Goal: Task Accomplishment & Management: Complete application form

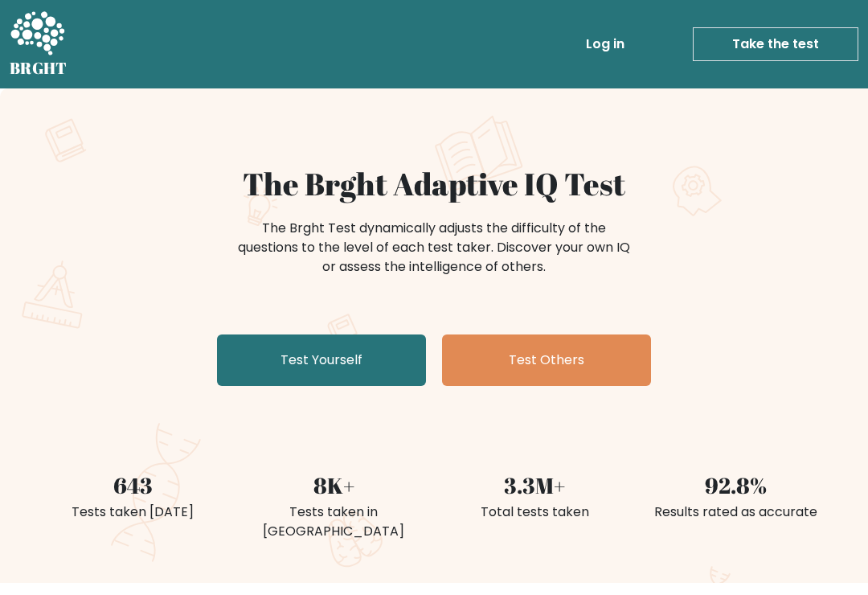
click at [343, 384] on link "Test Yourself" at bounding box center [321, 360] width 209 height 51
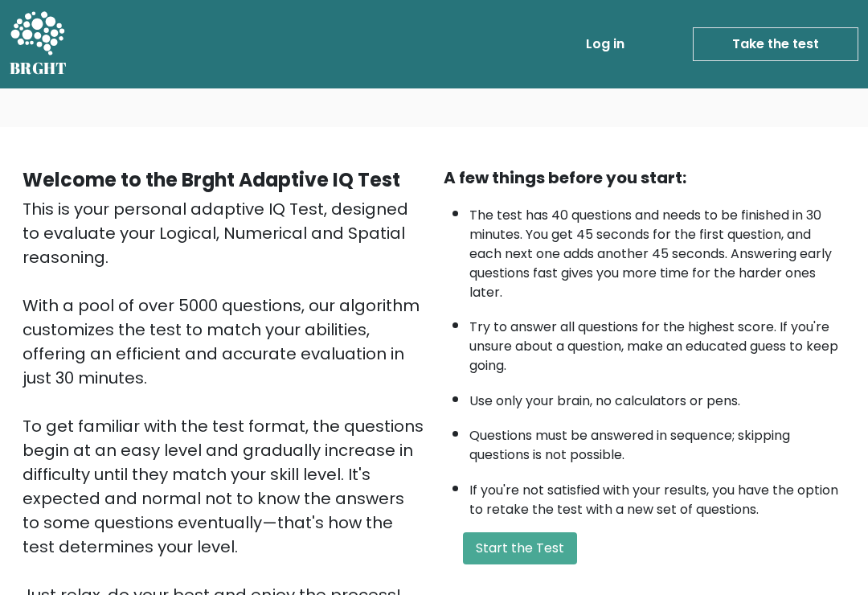
click at [538, 564] on button "Start the Test" at bounding box center [520, 548] width 114 height 32
click at [551, 565] on button "Start the Test" at bounding box center [520, 548] width 114 height 32
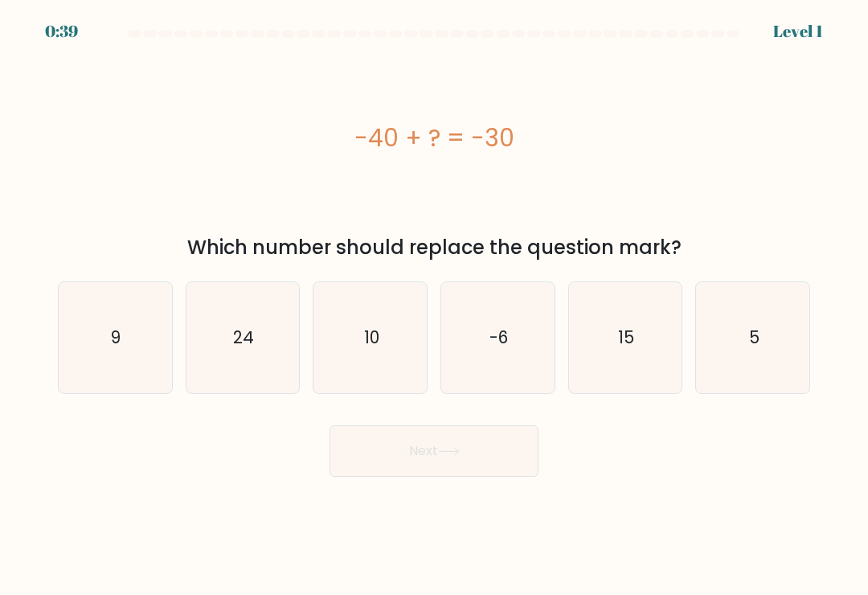
click at [260, 363] on icon "24" at bounding box center [242, 337] width 111 height 111
click at [434, 306] on input "b. 24" at bounding box center [434, 302] width 1 height 8
radio input "true"
click at [480, 445] on button "Next" at bounding box center [434, 450] width 209 height 51
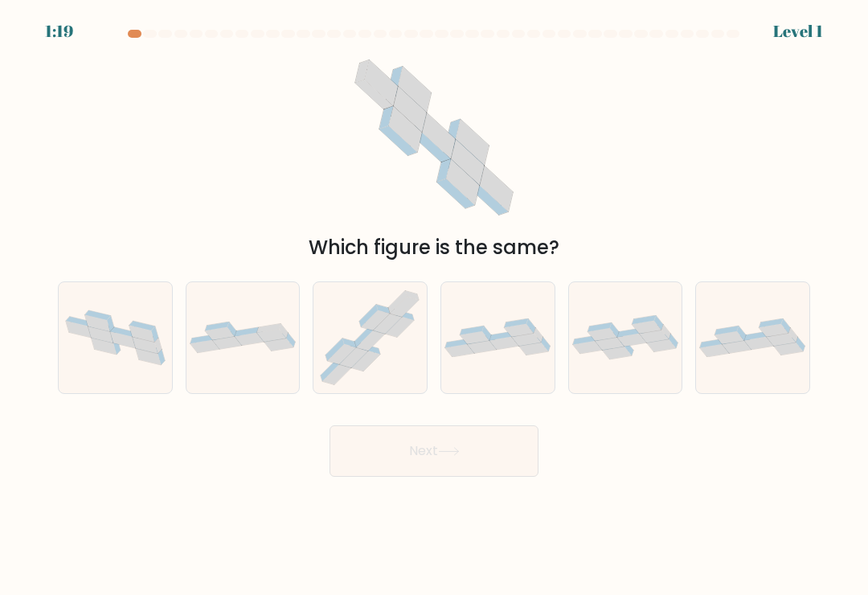
click at [382, 369] on icon at bounding box center [370, 338] width 113 height 109
click at [434, 306] on input "c." at bounding box center [434, 302] width 1 height 8
radio input "true"
click at [481, 461] on button "Next" at bounding box center [434, 450] width 209 height 51
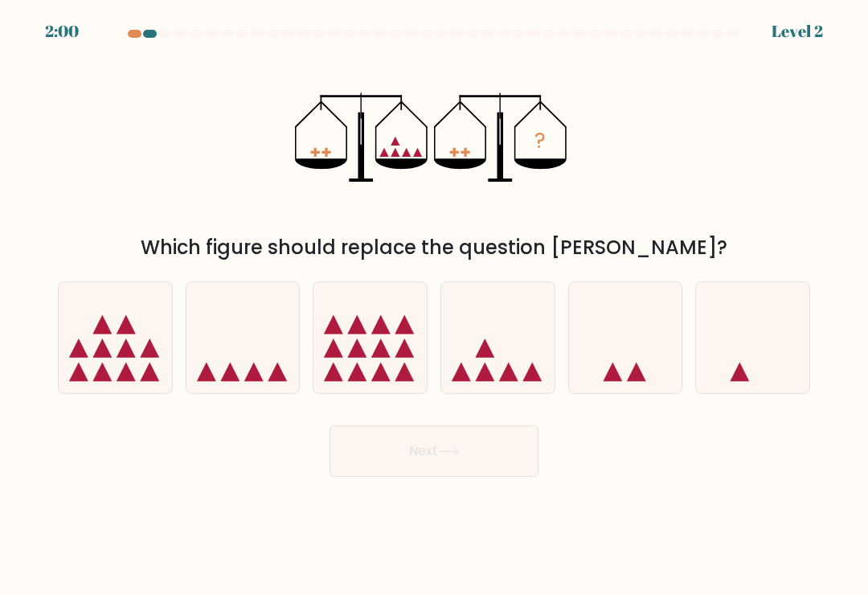
click at [502, 367] on icon at bounding box center [497, 338] width 113 height 94
click at [435, 306] on input "d." at bounding box center [434, 302] width 1 height 8
radio input "true"
click at [462, 446] on button "Next" at bounding box center [434, 450] width 209 height 51
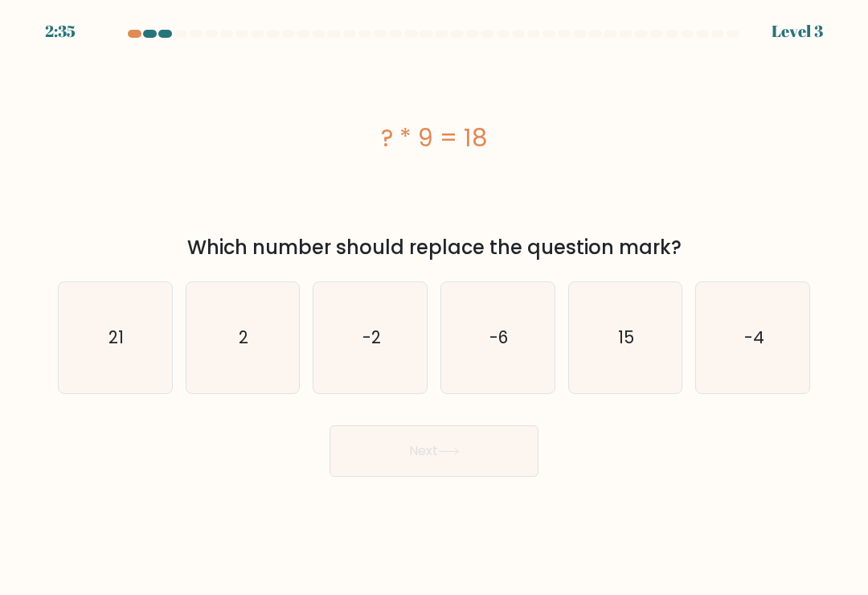
click at [259, 351] on icon "2" at bounding box center [242, 337] width 111 height 111
click at [434, 306] on input "b. 2" at bounding box center [434, 302] width 1 height 8
radio input "true"
click at [458, 455] on icon at bounding box center [448, 451] width 19 height 7
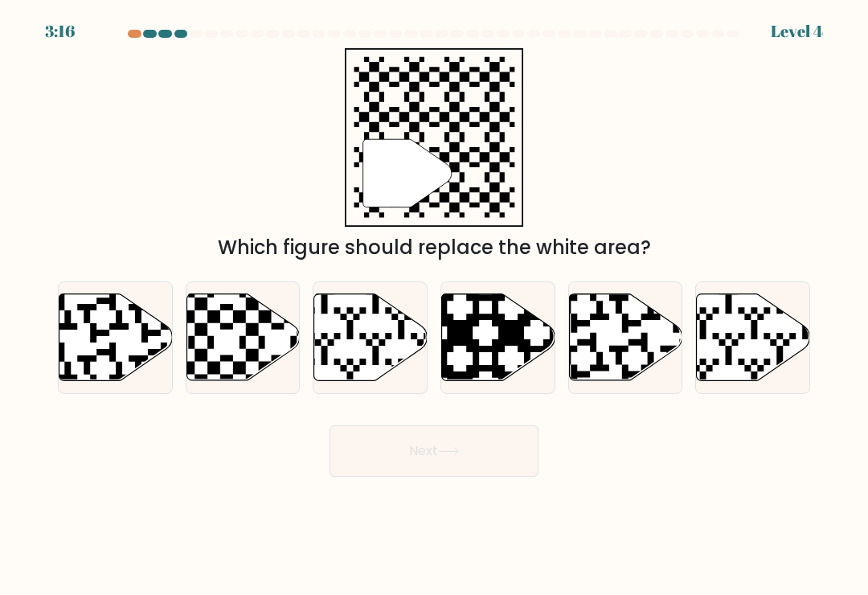
click at [236, 371] on icon at bounding box center [277, 291] width 205 height 205
click at [434, 306] on input "b." at bounding box center [434, 302] width 1 height 8
radio input "true"
click at [484, 453] on button "Next" at bounding box center [434, 450] width 209 height 51
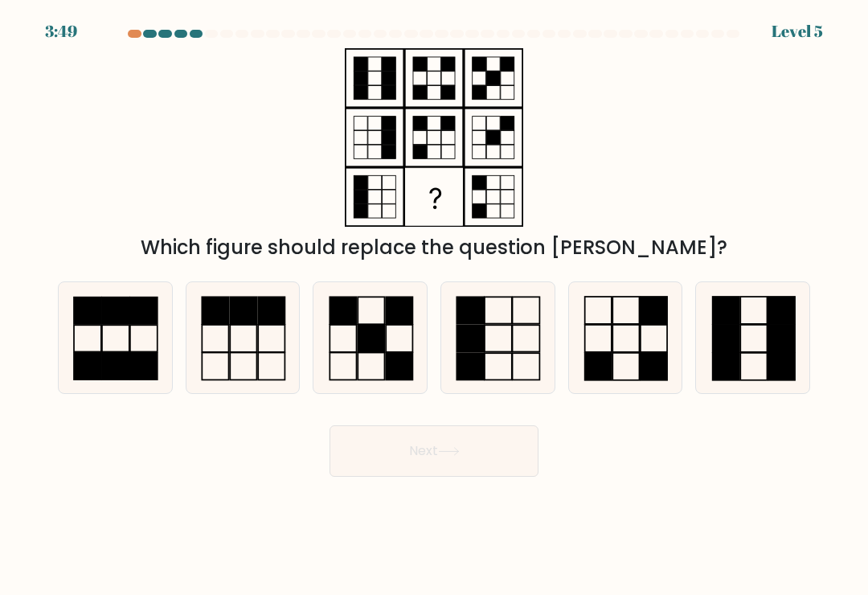
click at [651, 362] on rect at bounding box center [654, 366] width 27 height 27
click at [435, 306] on input "e." at bounding box center [434, 302] width 1 height 8
radio input "true"
click at [477, 449] on button "Next" at bounding box center [434, 450] width 209 height 51
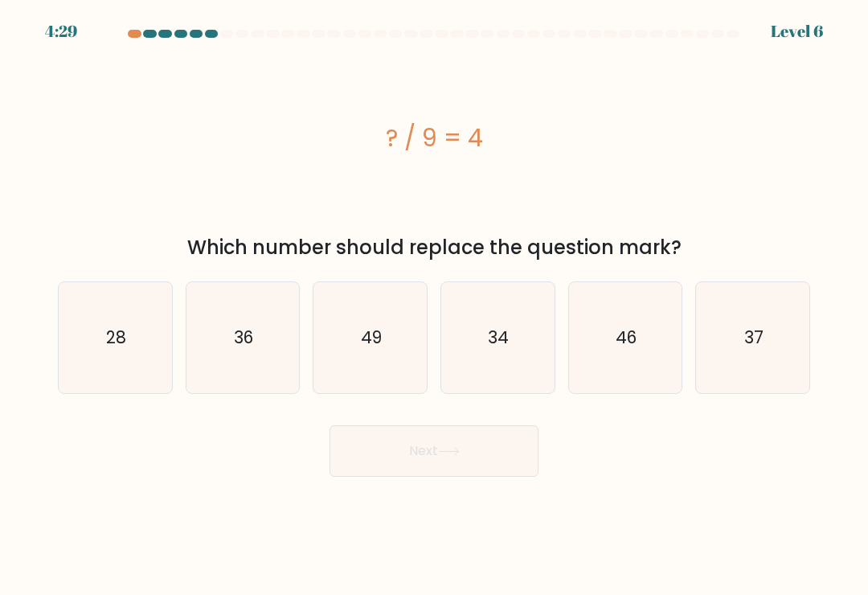
click at [518, 330] on icon "34" at bounding box center [497, 337] width 111 height 111
click at [435, 306] on input "d. 34" at bounding box center [434, 302] width 1 height 8
radio input "true"
click at [492, 445] on button "Next" at bounding box center [434, 450] width 209 height 51
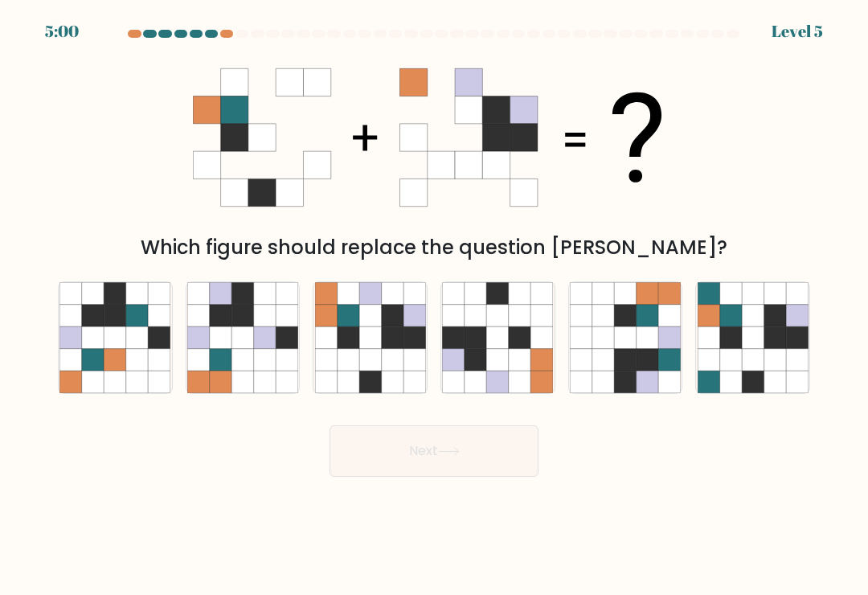
click at [396, 359] on icon at bounding box center [392, 360] width 22 height 22
click at [434, 306] on input "c." at bounding box center [434, 302] width 1 height 8
radio input "true"
click at [431, 464] on button "Next" at bounding box center [434, 450] width 209 height 51
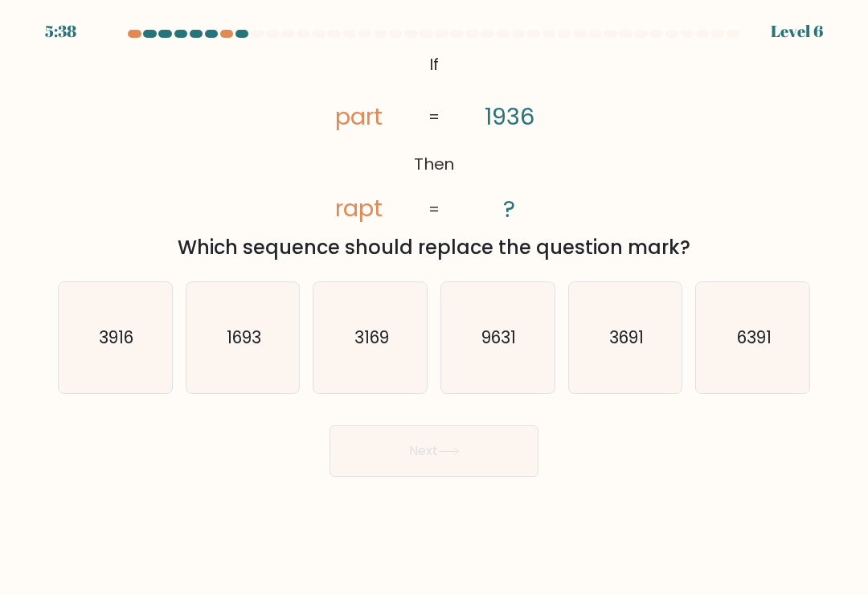
click at [287, 354] on icon "1693" at bounding box center [242, 337] width 111 height 111
click at [434, 306] on input "b. 1693" at bounding box center [434, 302] width 1 height 8
radio input "true"
click at [492, 468] on button "Next" at bounding box center [434, 450] width 209 height 51
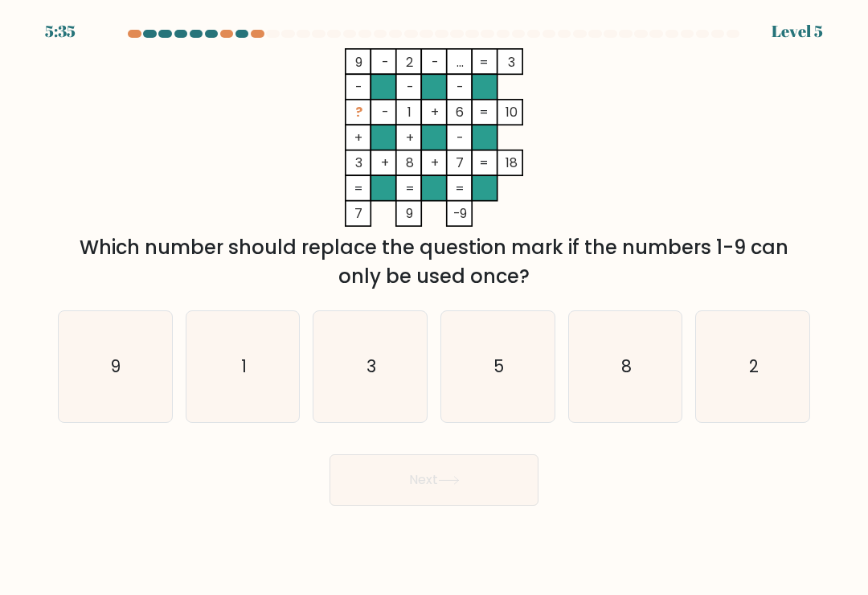
click at [503, 356] on icon "5" at bounding box center [497, 366] width 111 height 111
click at [435, 306] on input "d. 5" at bounding box center [434, 302] width 1 height 8
radio input "true"
click at [473, 462] on button "Next" at bounding box center [434, 479] width 209 height 51
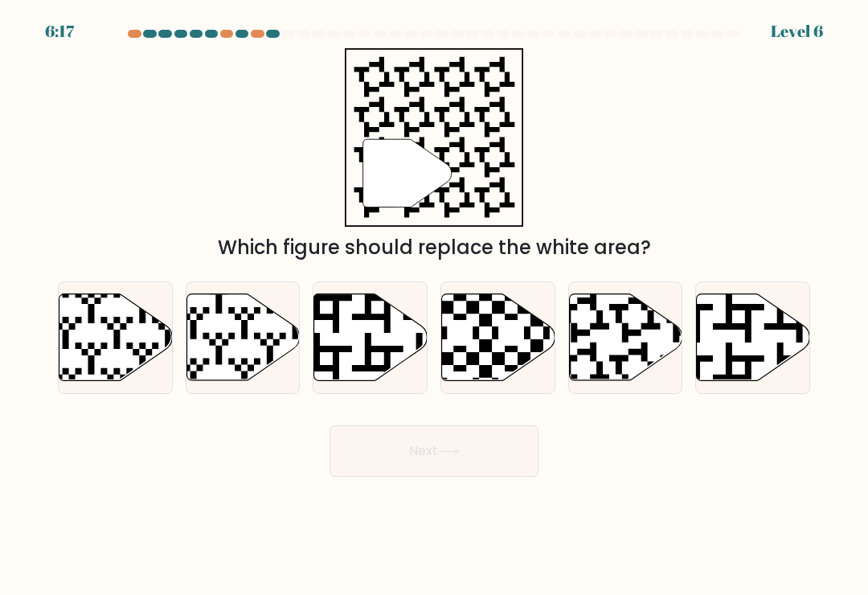
click at [630, 363] on icon at bounding box center [625, 337] width 113 height 87
click at [435, 306] on input "e." at bounding box center [434, 302] width 1 height 8
radio input "true"
click at [492, 451] on button "Next" at bounding box center [434, 450] width 209 height 51
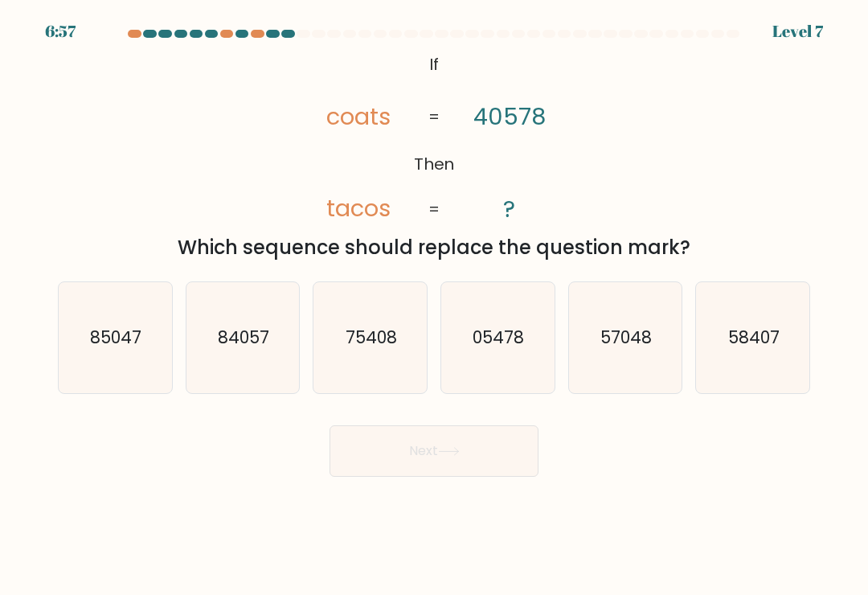
click at [521, 376] on icon "05478" at bounding box center [497, 337] width 111 height 111
click at [435, 306] on input "d. 05478" at bounding box center [434, 302] width 1 height 8
radio input "true"
click at [515, 449] on button "Next" at bounding box center [434, 450] width 209 height 51
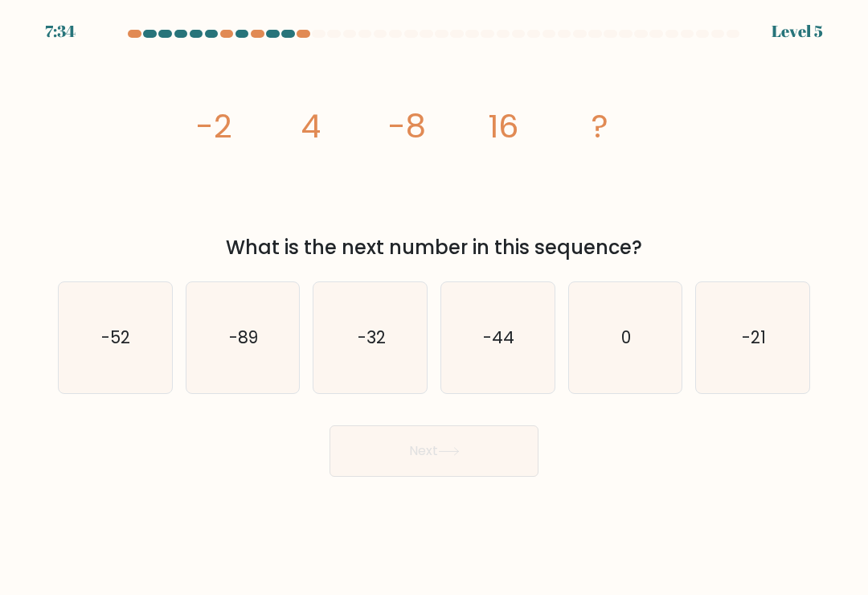
click at [170, 348] on icon "-52" at bounding box center [115, 337] width 111 height 111
click at [434, 306] on input "a. -52" at bounding box center [434, 302] width 1 height 8
radio input "true"
click at [745, 348] on text "-21" at bounding box center [754, 337] width 24 height 23
click at [435, 306] on input "f. -21" at bounding box center [434, 302] width 1 height 8
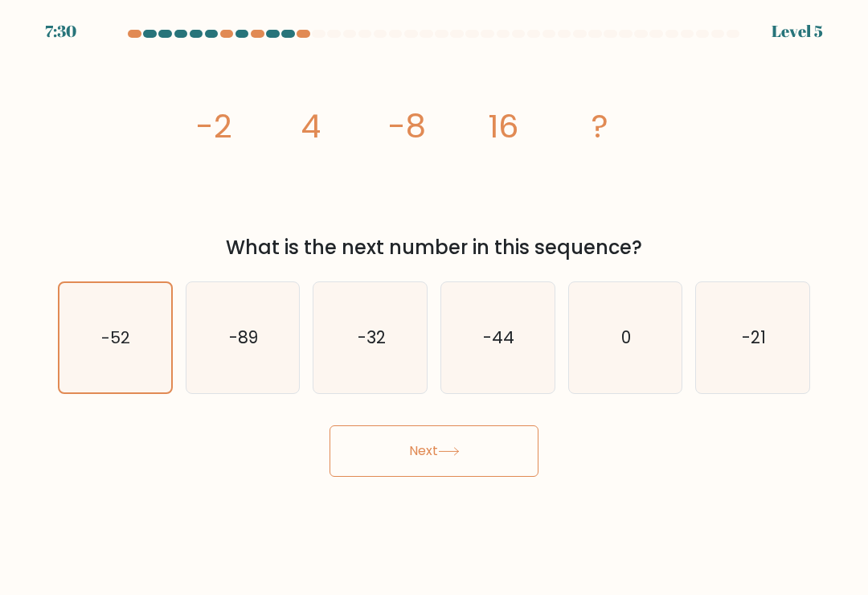
radio input "true"
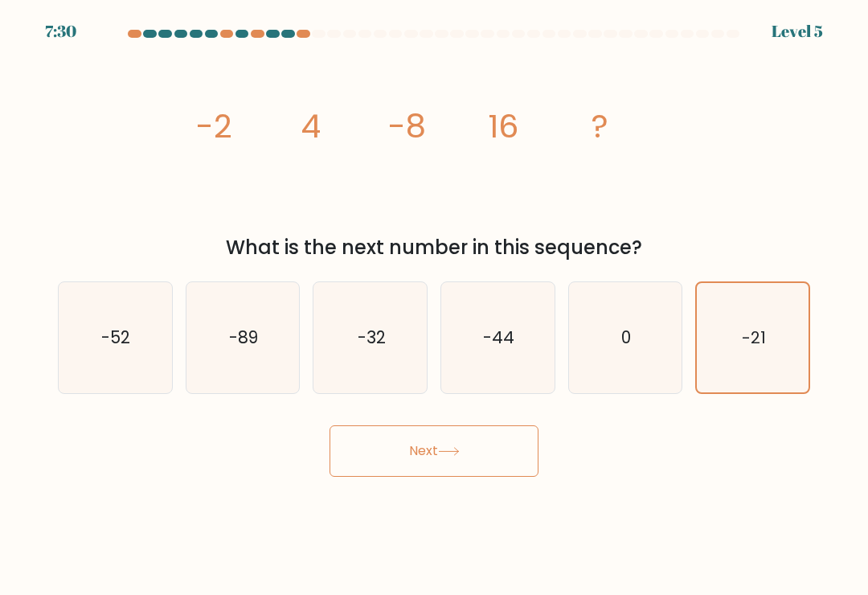
click at [497, 454] on button "Next" at bounding box center [434, 450] width 209 height 51
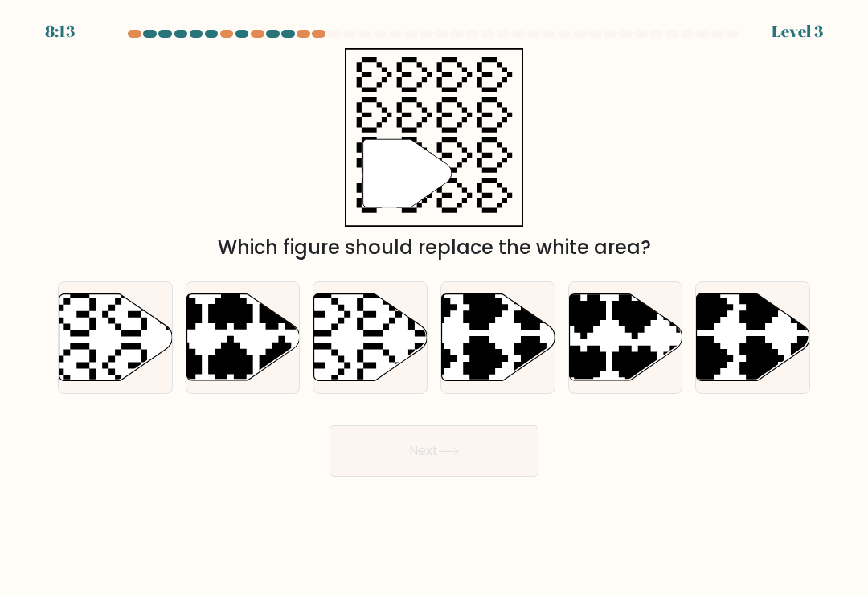
click at [392, 357] on icon at bounding box center [370, 337] width 113 height 87
click at [434, 306] on input "c." at bounding box center [434, 302] width 1 height 8
radio input "true"
click at [482, 458] on button "Next" at bounding box center [434, 450] width 209 height 51
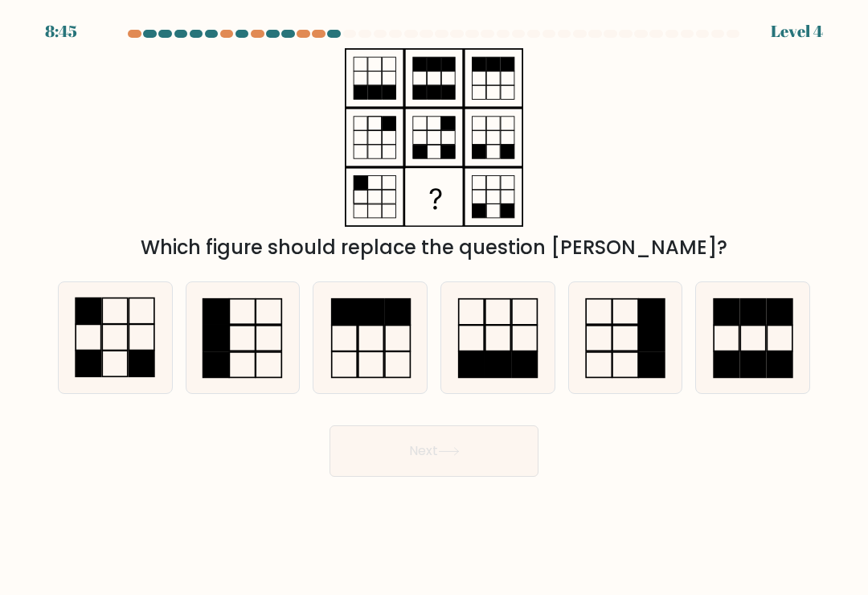
click at [133, 350] on icon at bounding box center [115, 337] width 111 height 111
click at [434, 306] on input "a." at bounding box center [434, 302] width 1 height 8
radio input "true"
click at [460, 456] on icon at bounding box center [449, 451] width 22 height 9
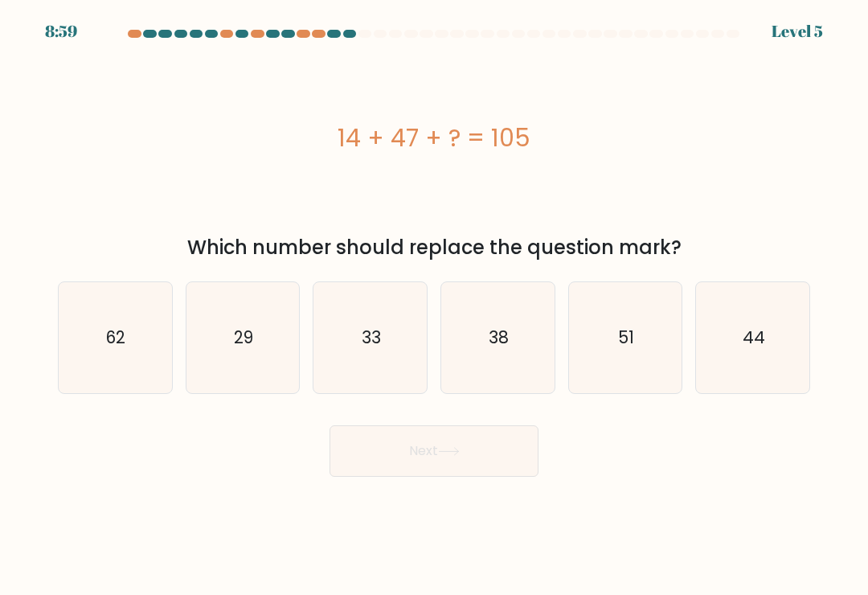
click at [123, 349] on text "62" at bounding box center [116, 337] width 19 height 23
click at [434, 306] on input "a. 62" at bounding box center [434, 302] width 1 height 8
radio input "true"
click at [445, 456] on icon at bounding box center [449, 451] width 22 height 9
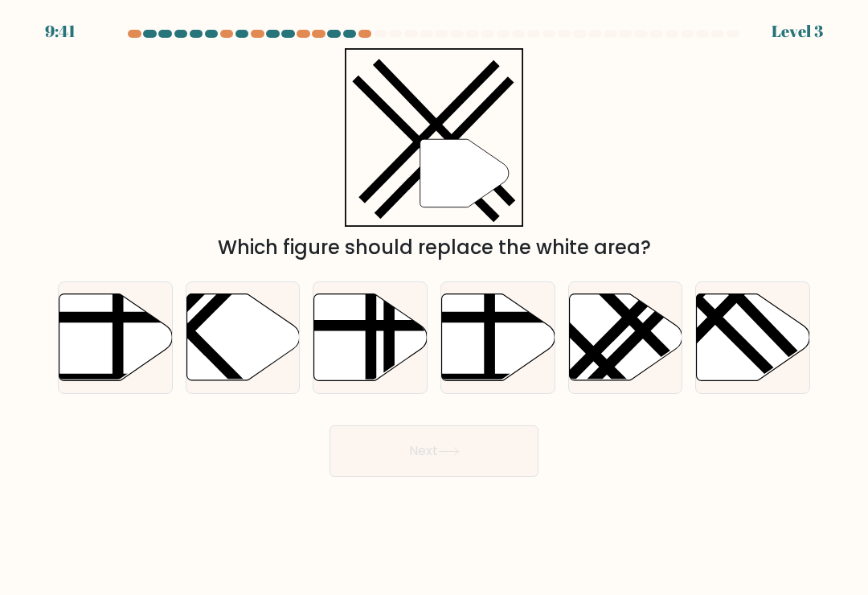
click at [748, 335] on icon at bounding box center [753, 337] width 113 height 87
click at [435, 306] on input "f." at bounding box center [434, 302] width 1 height 8
radio input "true"
click at [480, 449] on button "Next" at bounding box center [434, 450] width 209 height 51
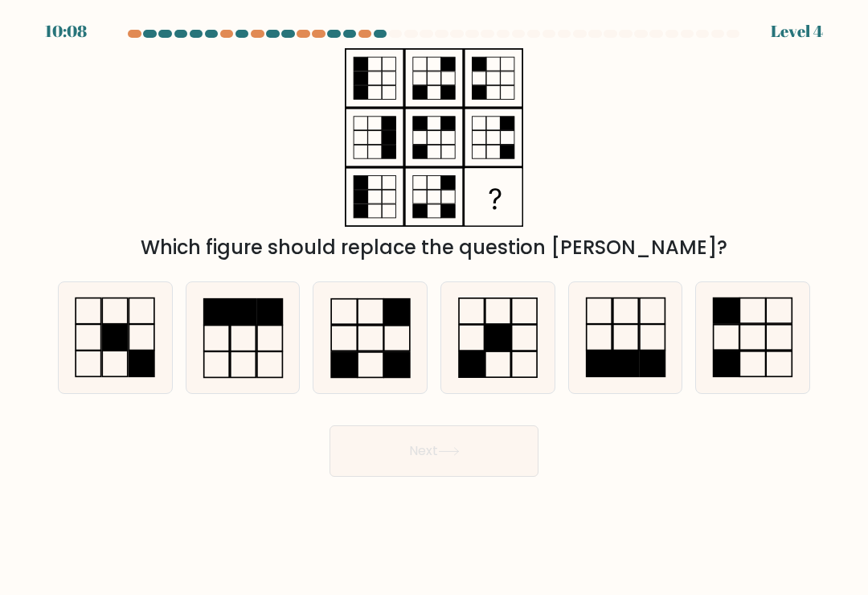
click at [519, 368] on icon at bounding box center [497, 337] width 111 height 111
click at [435, 306] on input "d." at bounding box center [434, 302] width 1 height 8
radio input "true"
click at [487, 456] on button "Next" at bounding box center [434, 450] width 209 height 51
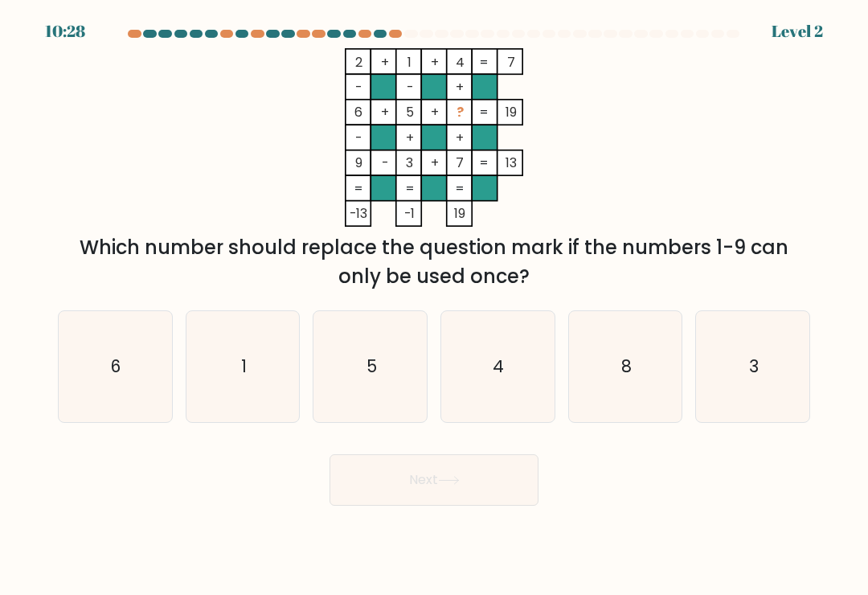
click at [604, 355] on icon "8" at bounding box center [625, 366] width 111 height 111
click at [435, 306] on input "e. 8" at bounding box center [434, 302] width 1 height 8
radio input "true"
click at [503, 471] on button "Next" at bounding box center [434, 479] width 209 height 51
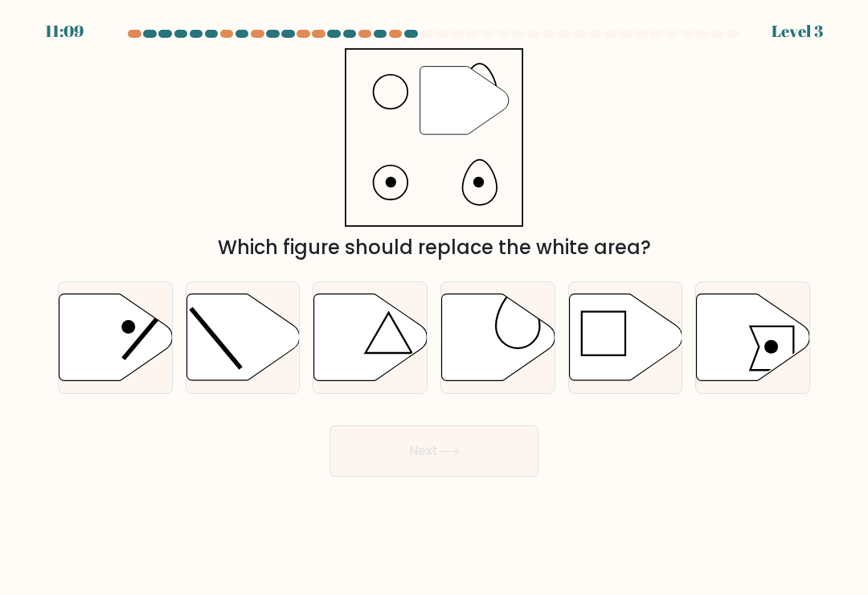
click at [505, 348] on icon at bounding box center [498, 337] width 113 height 87
click at [435, 306] on input "d." at bounding box center [434, 302] width 1 height 8
radio input "true"
click at [465, 453] on button "Next" at bounding box center [434, 450] width 209 height 51
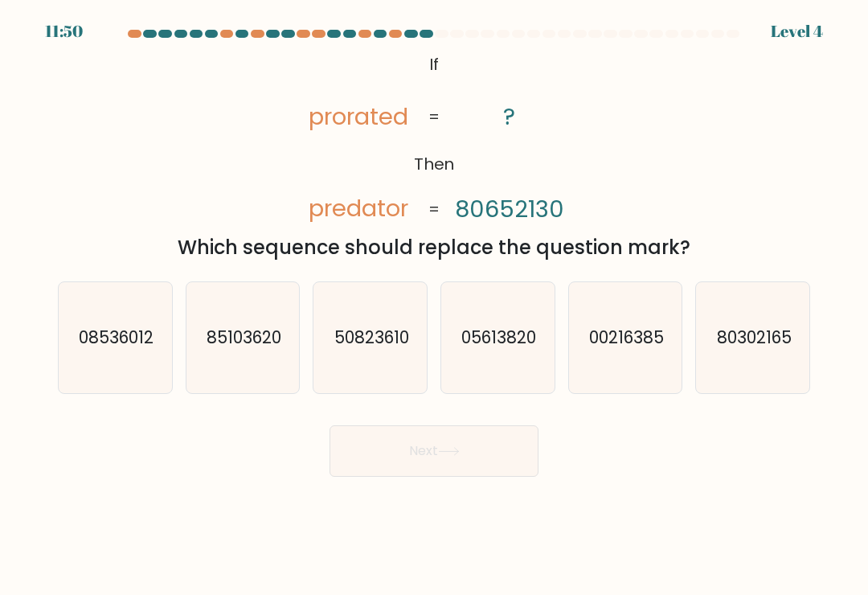
click at [732, 365] on icon "80302165" at bounding box center [753, 337] width 111 height 111
click at [435, 306] on input "f. 80302165" at bounding box center [434, 302] width 1 height 8
radio input "true"
click at [474, 443] on button "Next" at bounding box center [434, 450] width 209 height 51
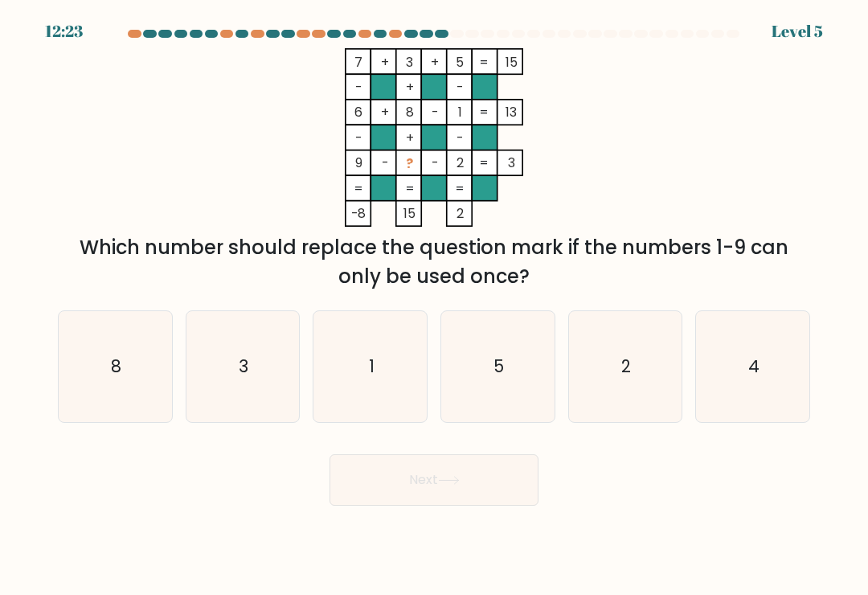
click at [503, 354] on icon "5" at bounding box center [497, 366] width 111 height 111
click at [435, 306] on input "d. 5" at bounding box center [434, 302] width 1 height 8
radio input "true"
click at [466, 463] on button "Next" at bounding box center [434, 479] width 209 height 51
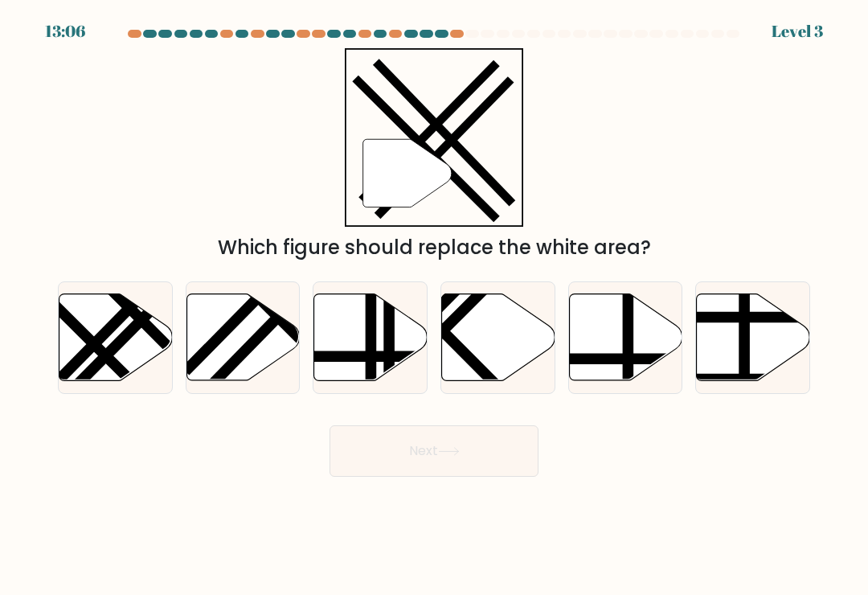
click at [284, 334] on line at bounding box center [267, 305] width 181 height 179
click at [434, 306] on input "b." at bounding box center [434, 302] width 1 height 8
radio input "true"
click at [456, 456] on icon at bounding box center [449, 451] width 22 height 9
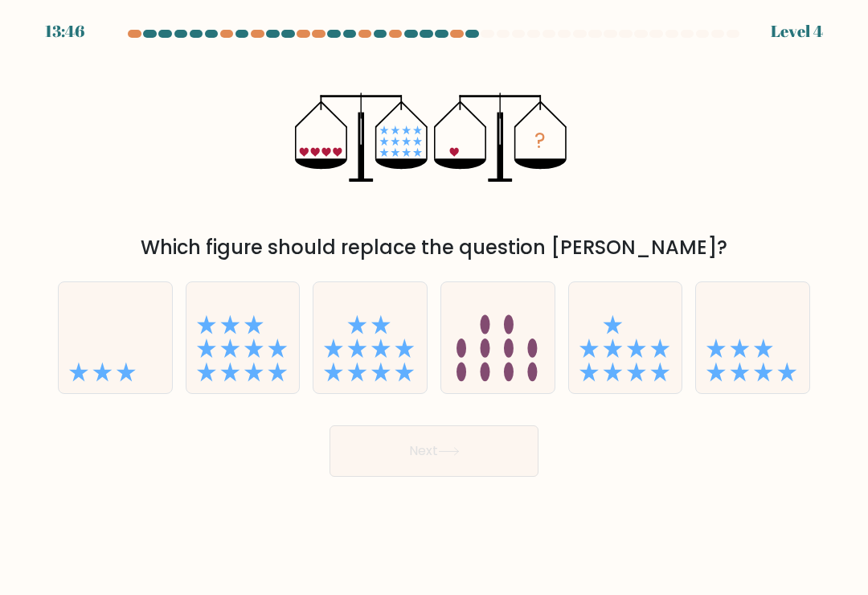
click at [736, 370] on icon at bounding box center [752, 338] width 113 height 94
click at [435, 306] on input "f." at bounding box center [434, 302] width 1 height 8
radio input "true"
click at [468, 452] on button "Next" at bounding box center [434, 450] width 209 height 51
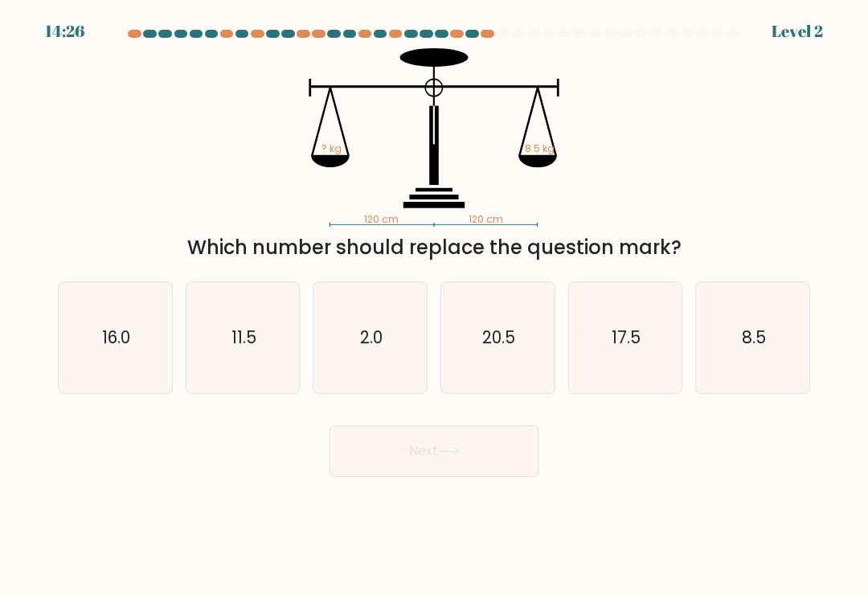
click at [718, 363] on icon "8.5" at bounding box center [753, 337] width 111 height 111
click at [435, 306] on input "f. 8.5" at bounding box center [434, 302] width 1 height 8
radio input "true"
click at [451, 456] on icon at bounding box center [449, 451] width 22 height 9
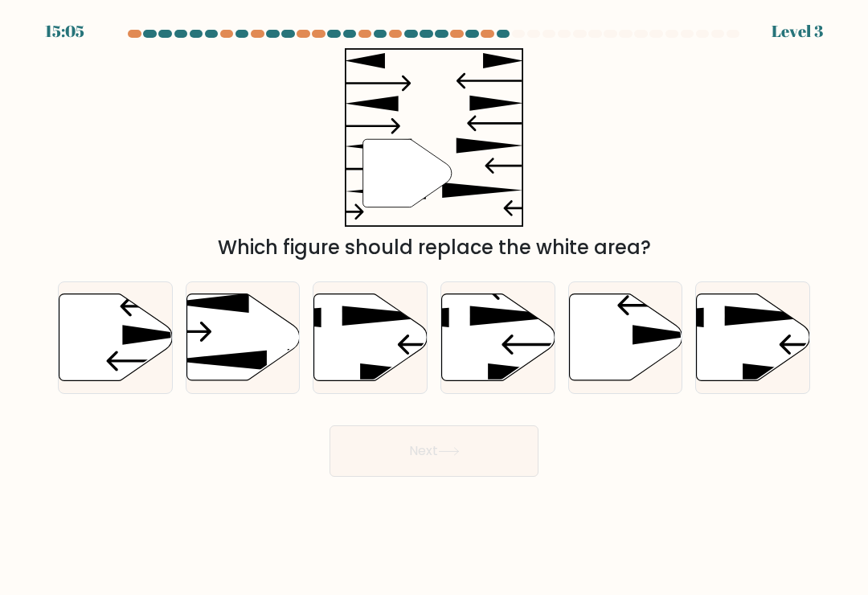
click at [258, 357] on icon at bounding box center [243, 337] width 113 height 87
click at [434, 306] on input "b." at bounding box center [434, 302] width 1 height 8
radio input "true"
click at [473, 454] on button "Next" at bounding box center [434, 450] width 209 height 51
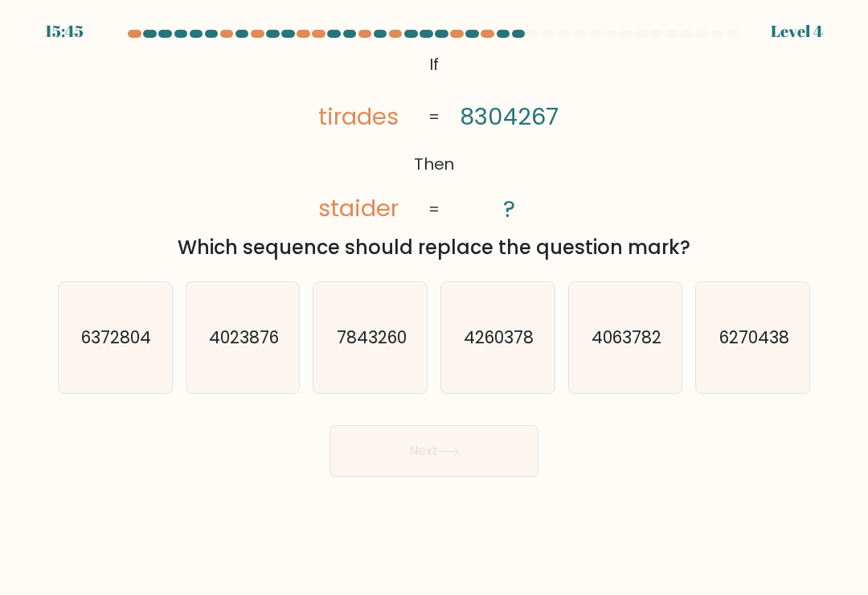
click at [745, 357] on icon "6270438" at bounding box center [753, 337] width 111 height 111
click at [435, 306] on input "f. 6270438" at bounding box center [434, 302] width 1 height 8
radio input "true"
click at [484, 449] on button "Next" at bounding box center [434, 450] width 209 height 51
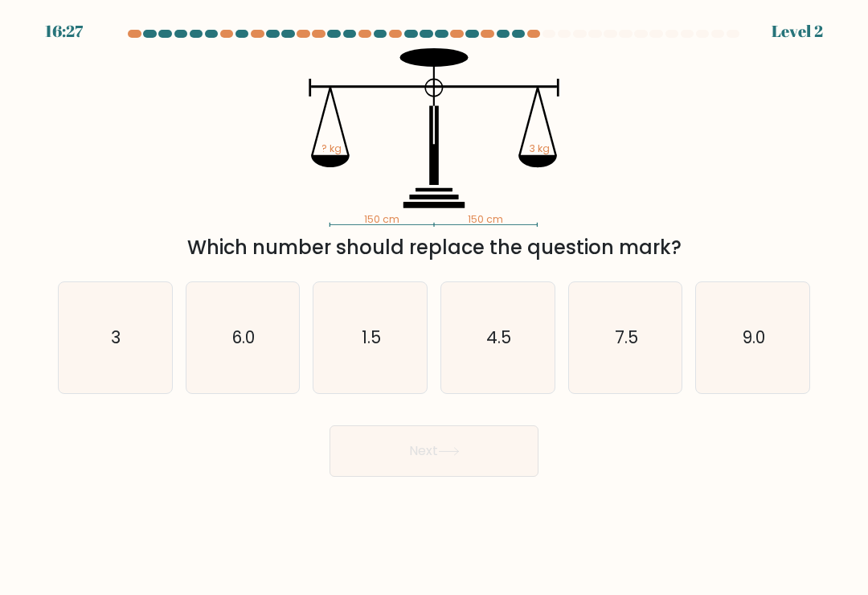
click at [150, 350] on icon "3" at bounding box center [115, 337] width 111 height 111
click at [434, 306] on input "a. 3" at bounding box center [434, 302] width 1 height 8
radio input "true"
click at [453, 456] on icon at bounding box center [449, 451] width 22 height 9
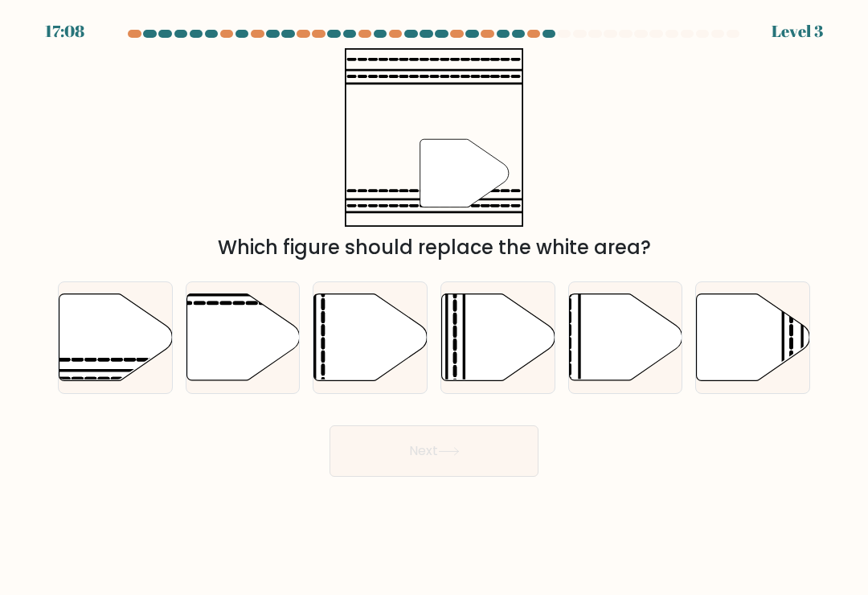
click at [149, 350] on icon at bounding box center [116, 337] width 113 height 87
click at [434, 306] on input "a." at bounding box center [434, 302] width 1 height 8
radio input "true"
click at [458, 470] on button "Next" at bounding box center [434, 450] width 209 height 51
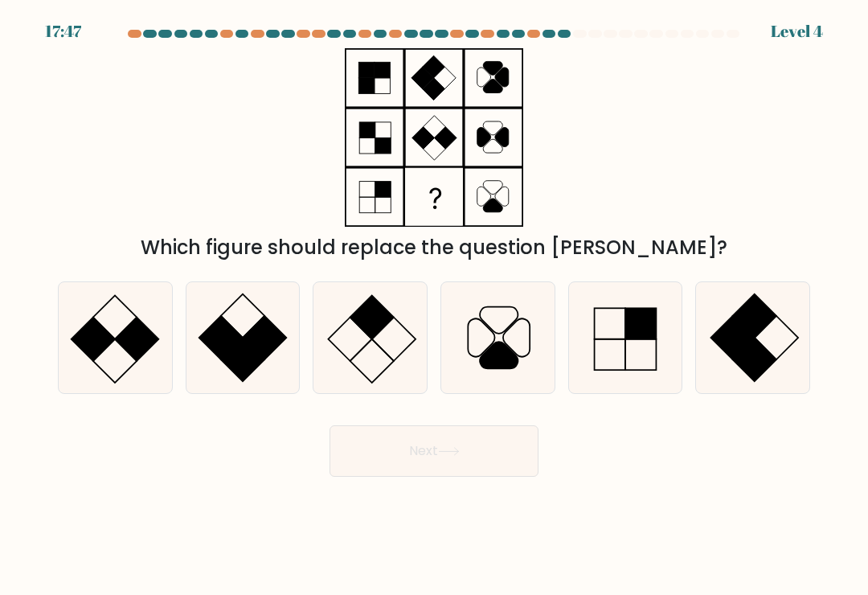
click at [376, 360] on icon at bounding box center [370, 337] width 111 height 111
click at [434, 306] on input "c." at bounding box center [434, 302] width 1 height 8
radio input "true"
click at [152, 332] on icon at bounding box center [115, 337] width 111 height 111
click at [434, 306] on input "a." at bounding box center [434, 302] width 1 height 8
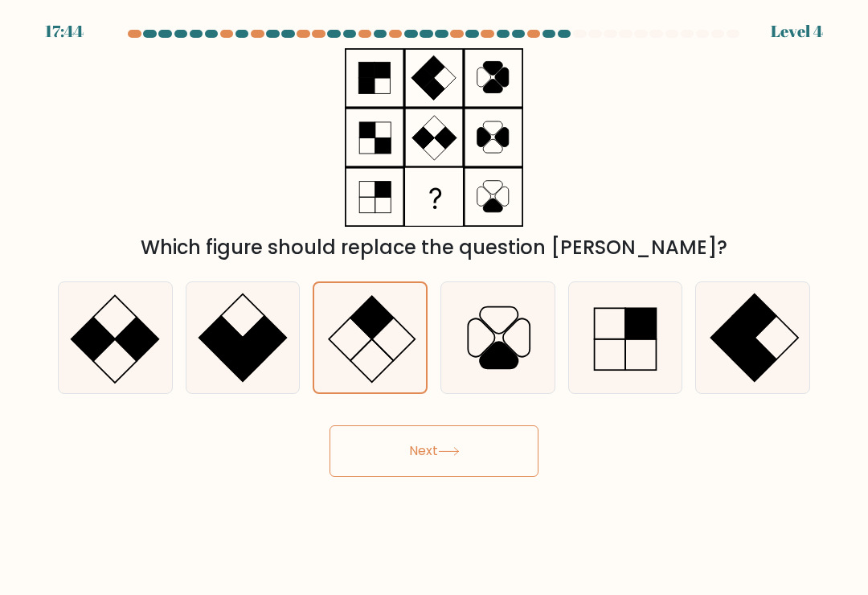
radio input "true"
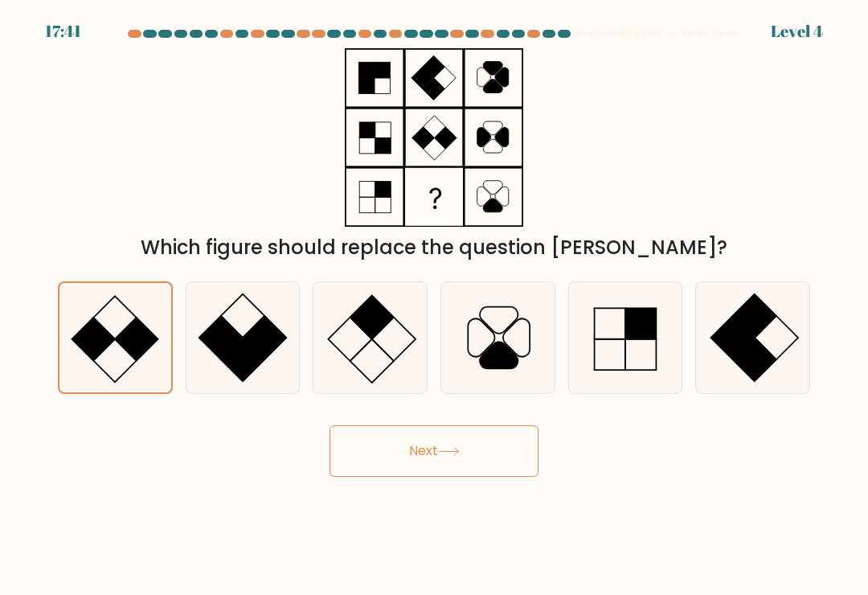
click at [374, 328] on rect at bounding box center [371, 316] width 43 height 43
click at [434, 306] on input "c." at bounding box center [434, 302] width 1 height 8
radio input "true"
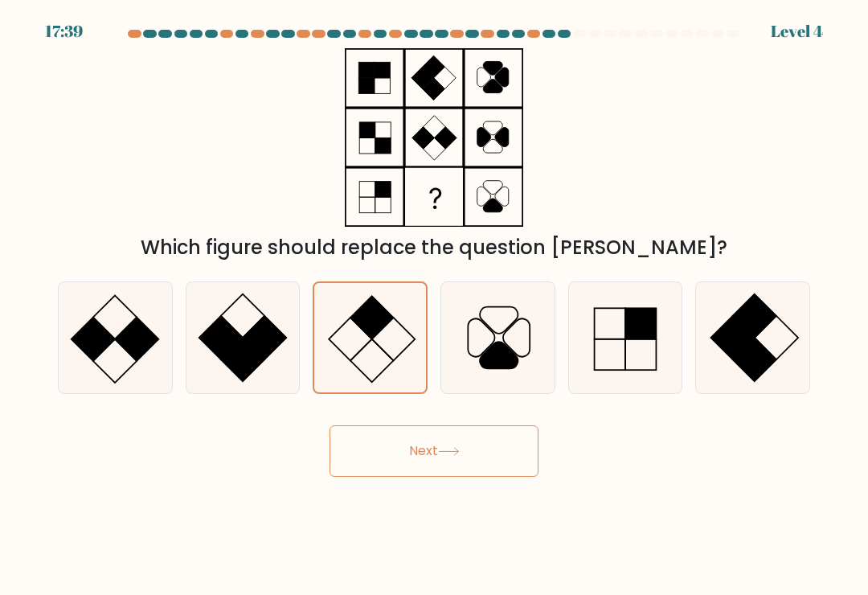
click at [741, 353] on rect at bounding box center [732, 337] width 43 height 43
click at [435, 306] on input "f." at bounding box center [434, 302] width 1 height 8
radio input "true"
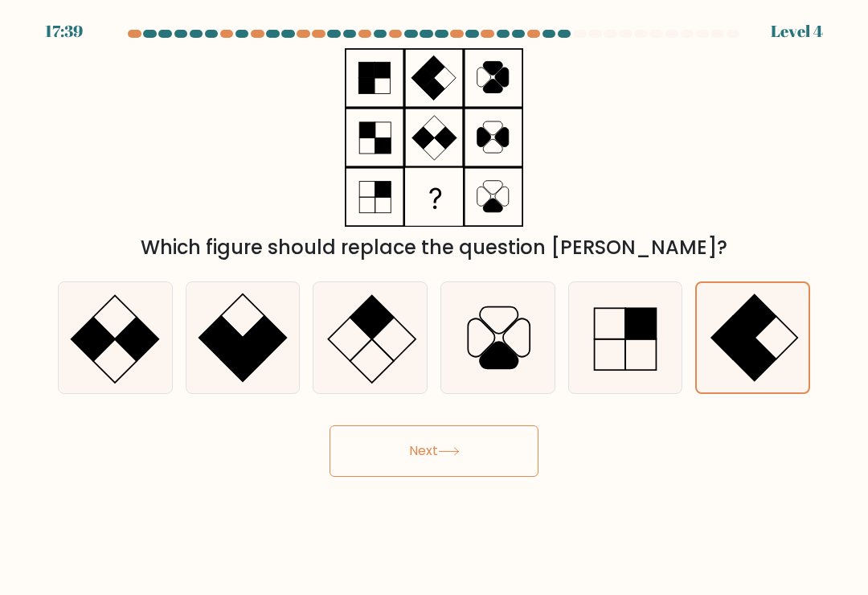
click at [486, 442] on button "Next" at bounding box center [434, 450] width 209 height 51
